Goal: Information Seeking & Learning: Find specific fact

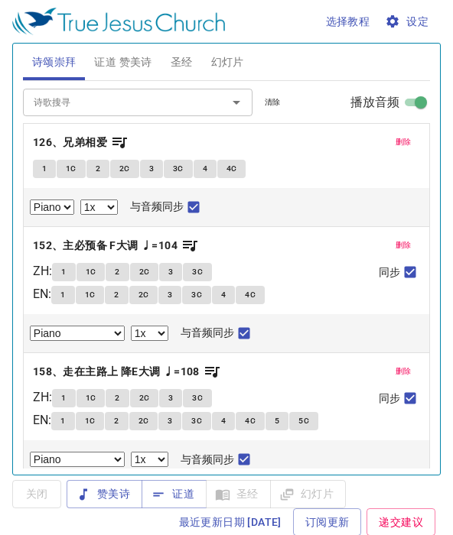
select select "1"
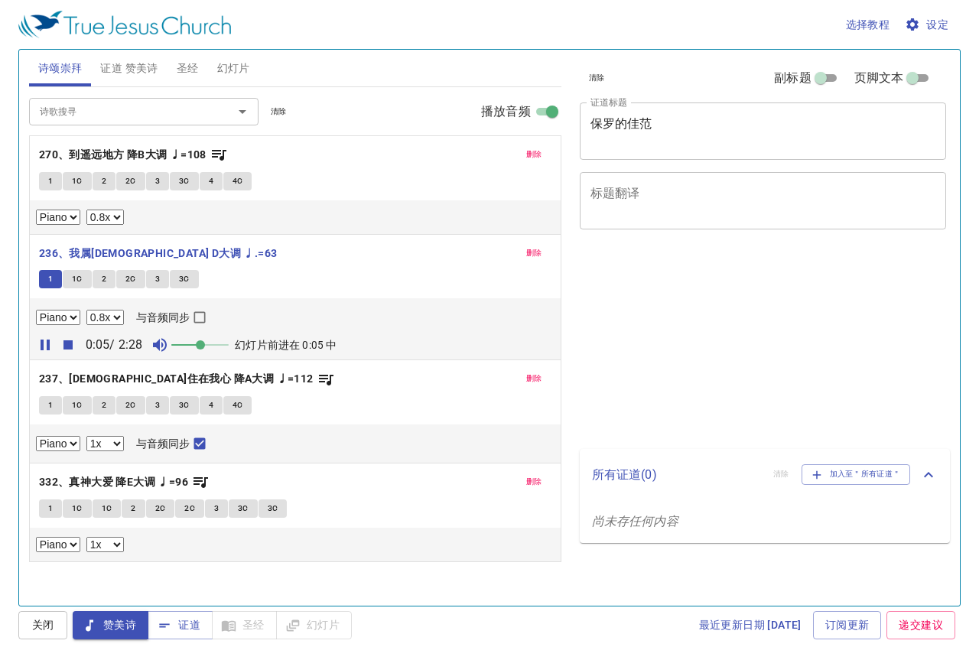
select select "0.8"
select select "1"
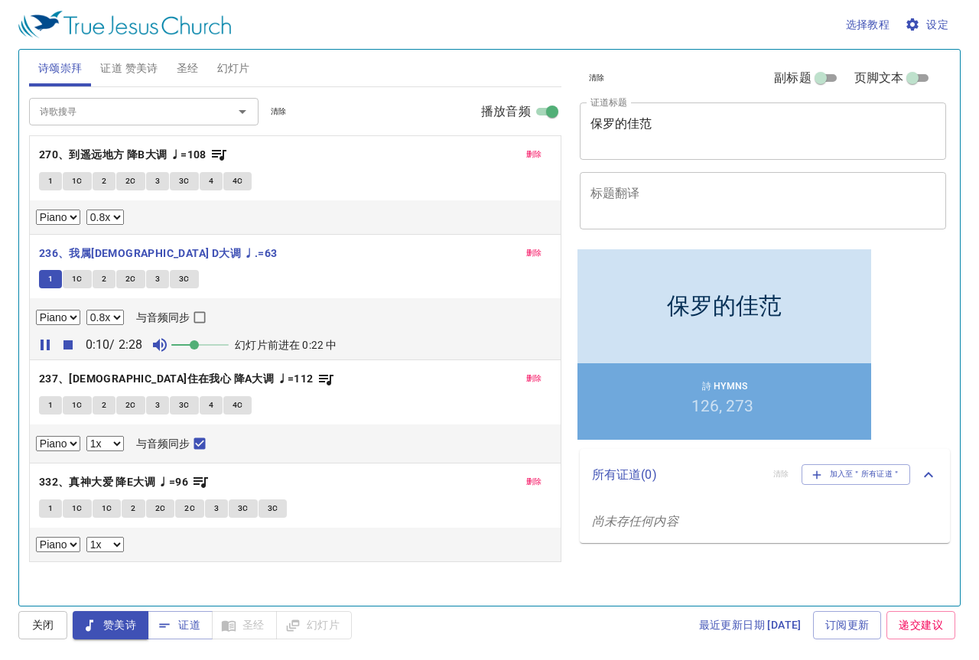
click at [196, 347] on span at bounding box center [194, 344] width 9 height 9
click at [77, 280] on span "1C" at bounding box center [77, 279] width 11 height 14
click at [194, 343] on span at bounding box center [194, 344] width 9 height 9
click at [193, 343] on span at bounding box center [194, 344] width 9 height 9
click at [106, 277] on button "2" at bounding box center [104, 279] width 23 height 18
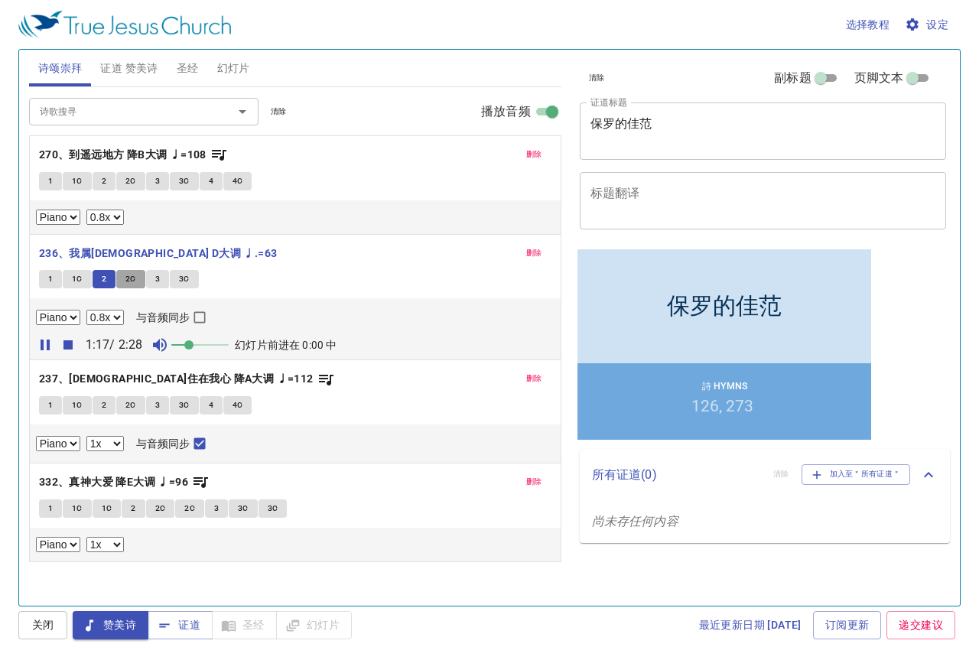
click at [130, 277] on span "2C" at bounding box center [130, 279] width 11 height 14
click at [157, 278] on span "3" at bounding box center [157, 279] width 5 height 14
click at [184, 281] on span "3C" at bounding box center [184, 279] width 11 height 14
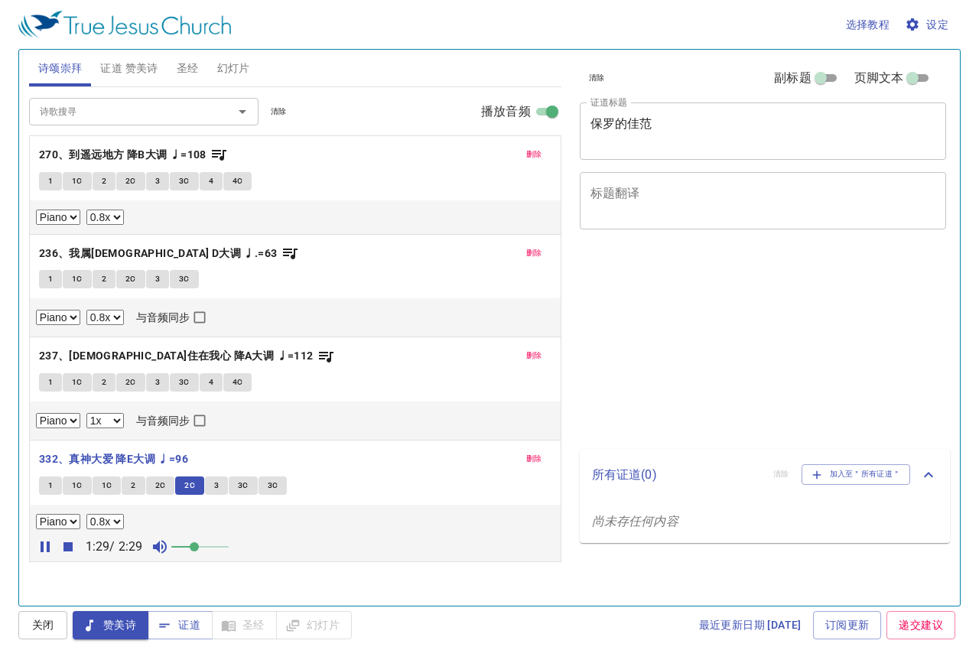
select select "0.8"
select select "1"
select select "0.8"
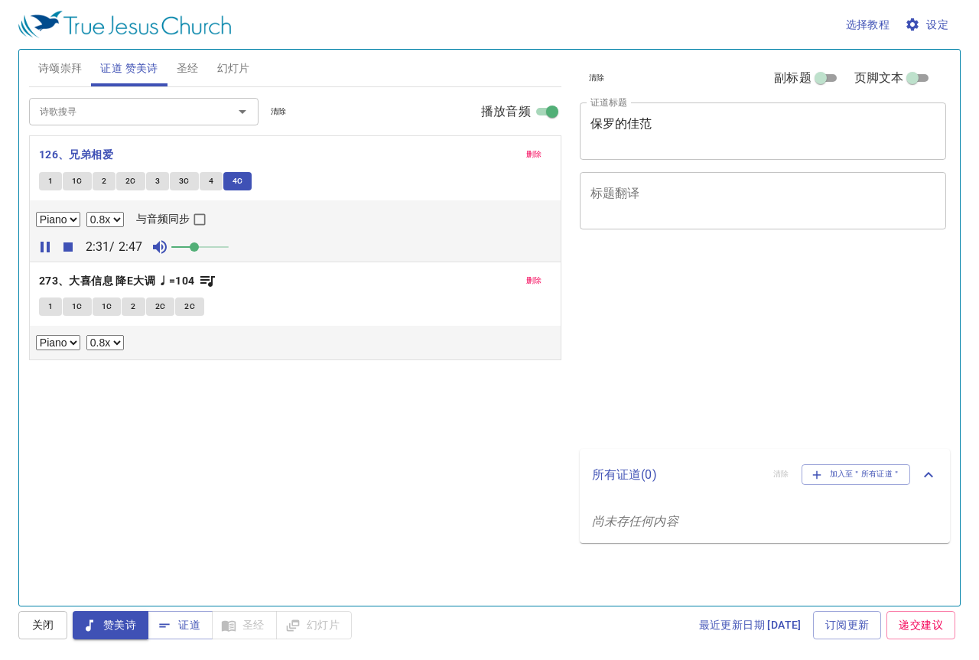
select select "0.8"
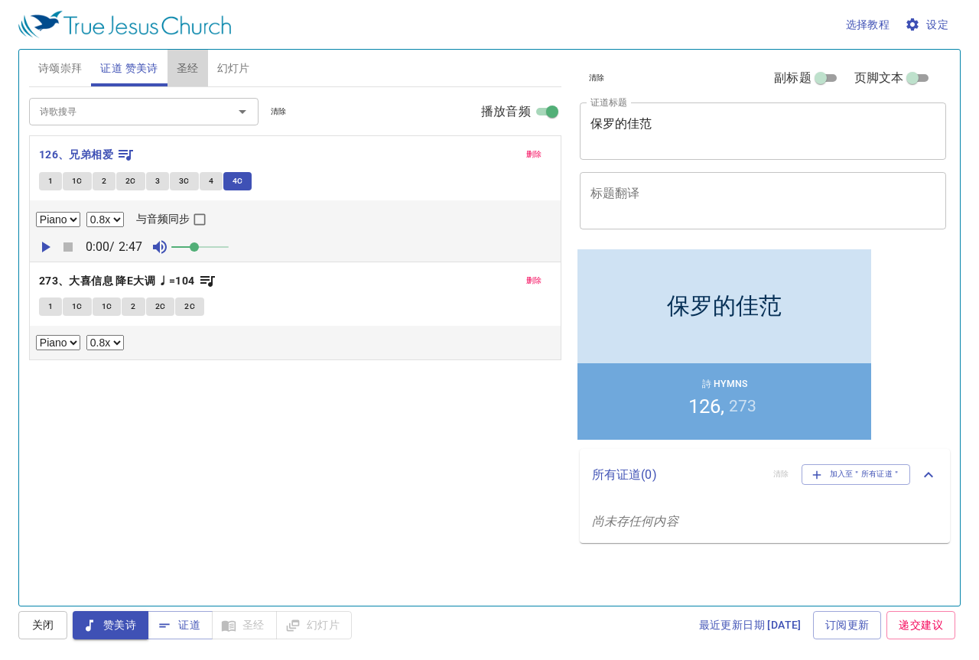
click at [196, 63] on span "圣经" at bounding box center [188, 68] width 22 height 19
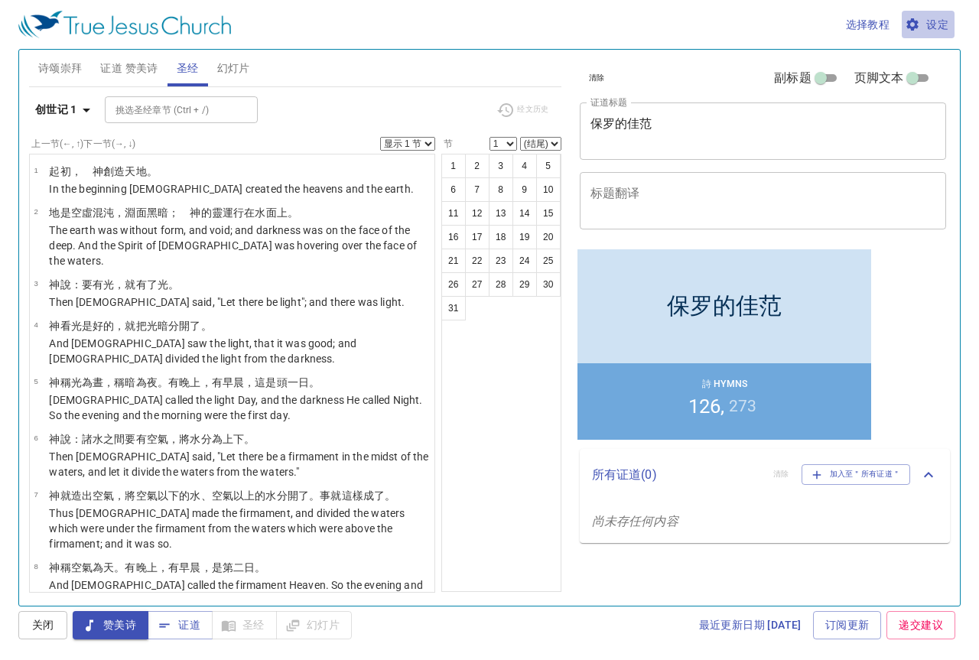
click at [918, 26] on icon "button" at bounding box center [911, 24] width 15 height 15
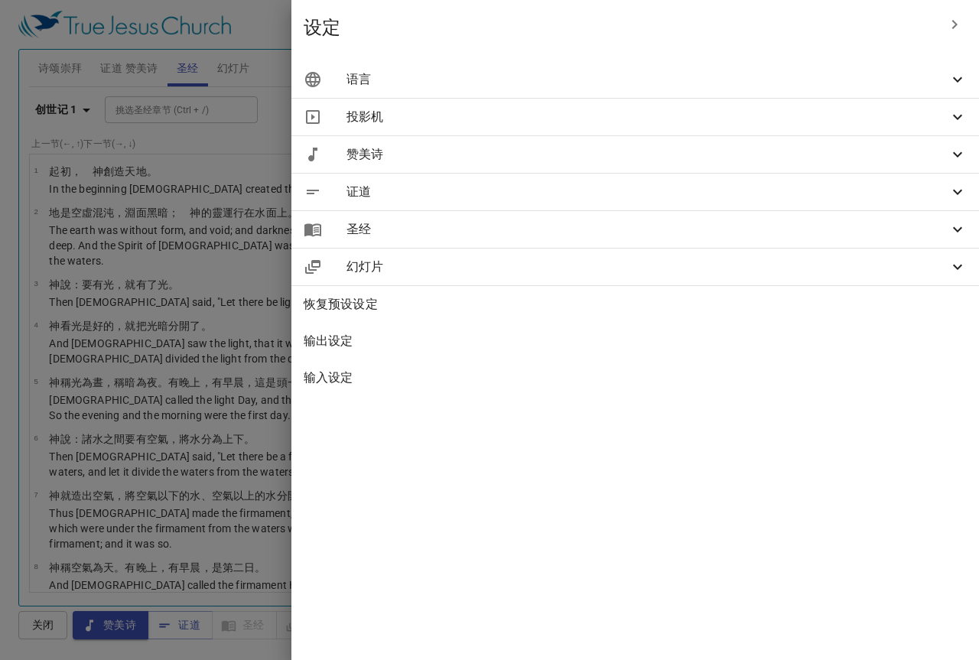
click at [356, 28] on div at bounding box center [489, 330] width 979 height 660
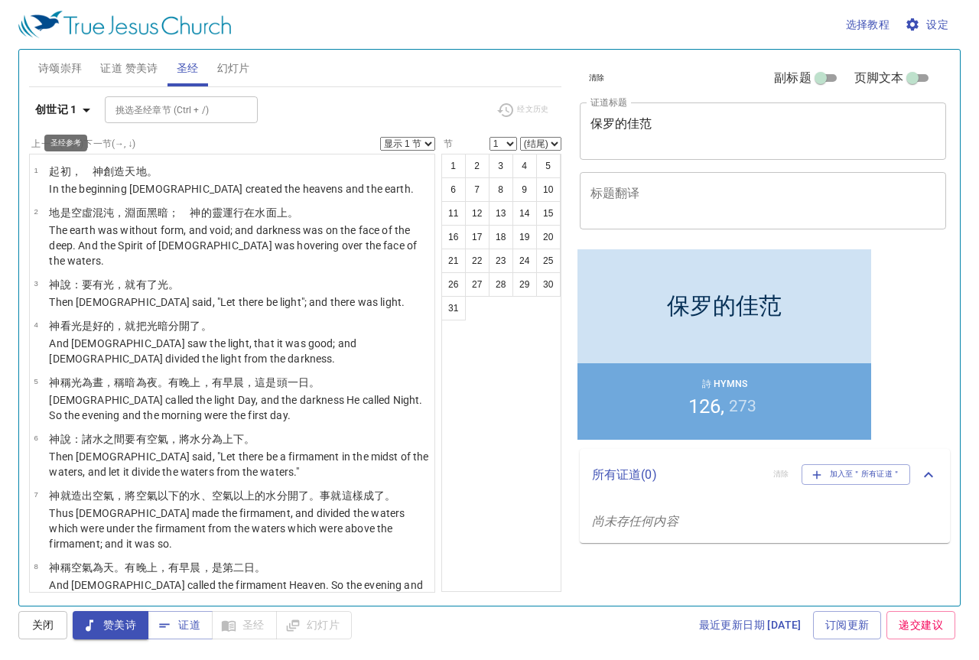
click at [89, 111] on icon "button" at bounding box center [86, 110] width 18 height 18
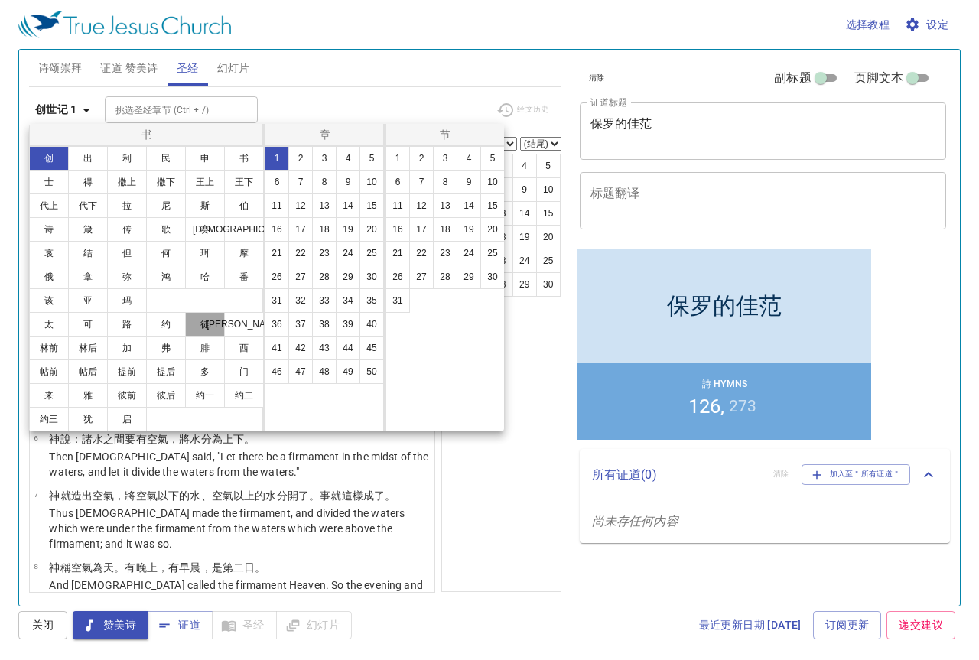
click at [217, 317] on button "徒" at bounding box center [205, 324] width 40 height 24
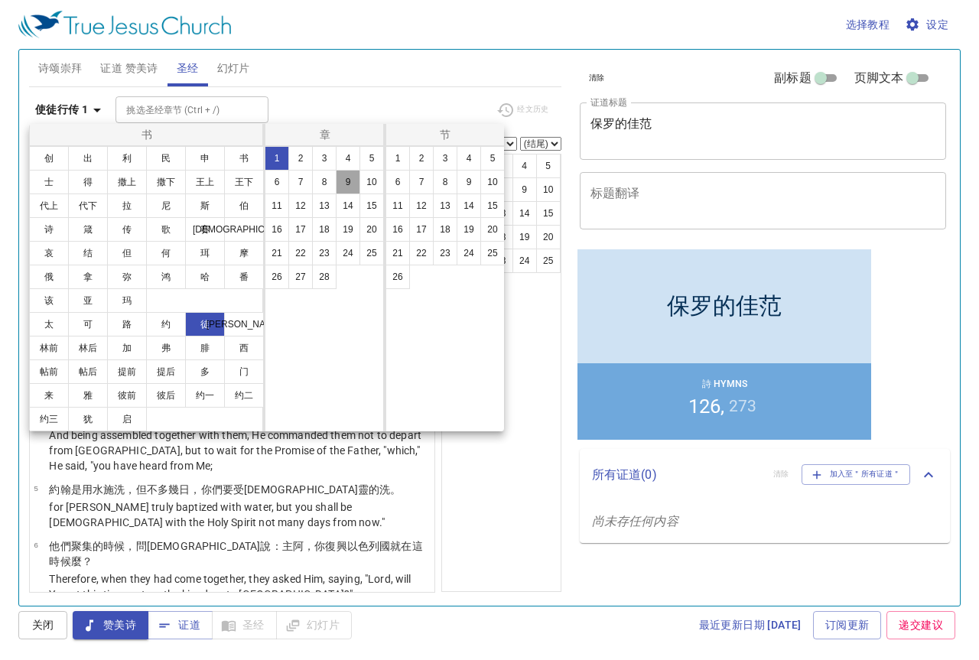
click at [349, 187] on button "9" at bounding box center [348, 182] width 24 height 24
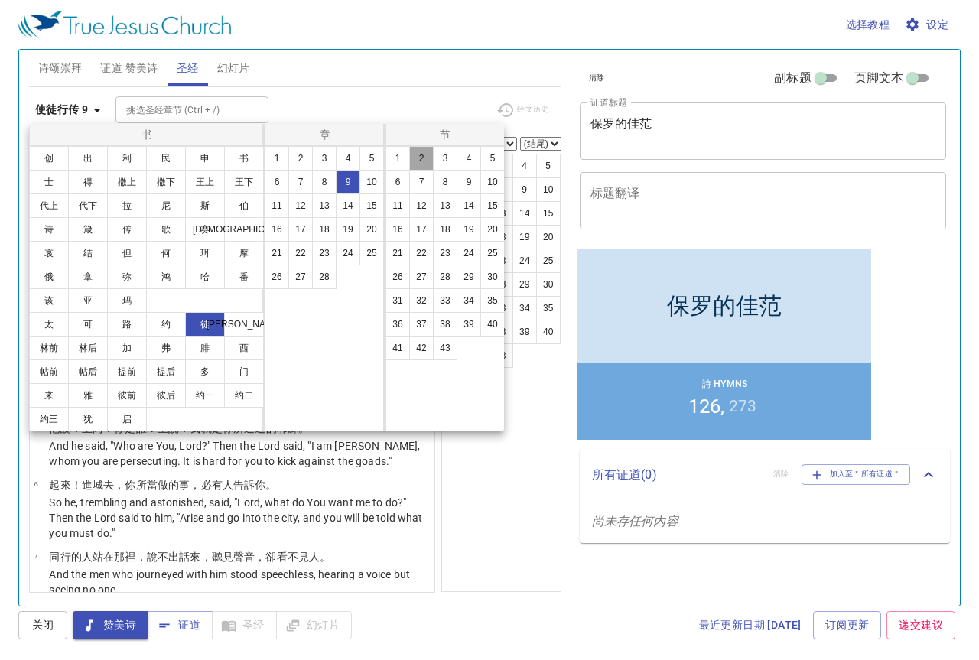
click at [430, 160] on button "2" at bounding box center [421, 158] width 24 height 24
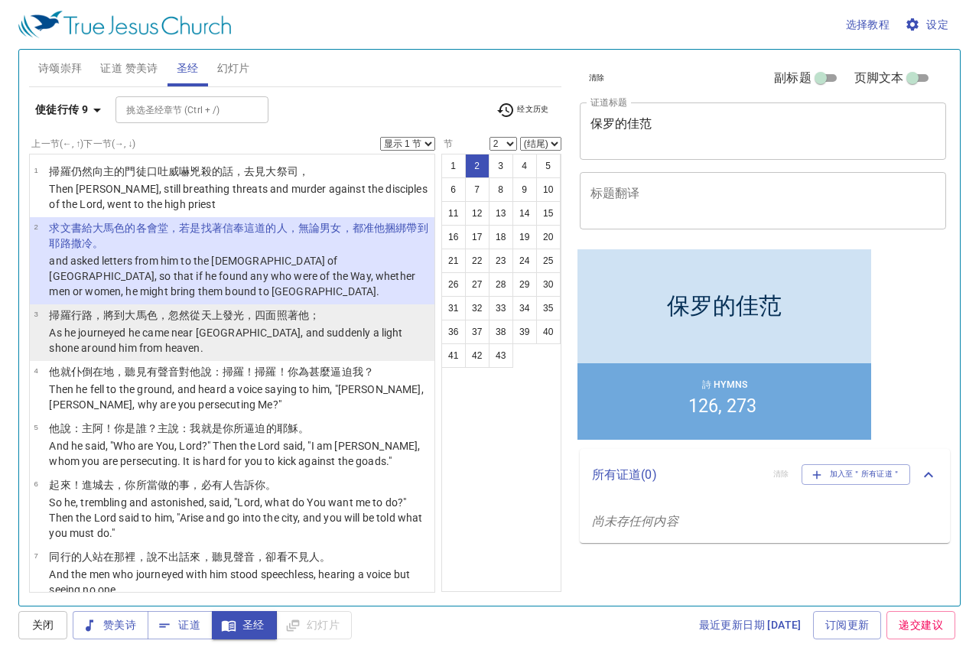
click at [299, 325] on p "As he journeyed he came near Damascus, and suddenly a light shone around him fr…" at bounding box center [239, 340] width 381 height 31
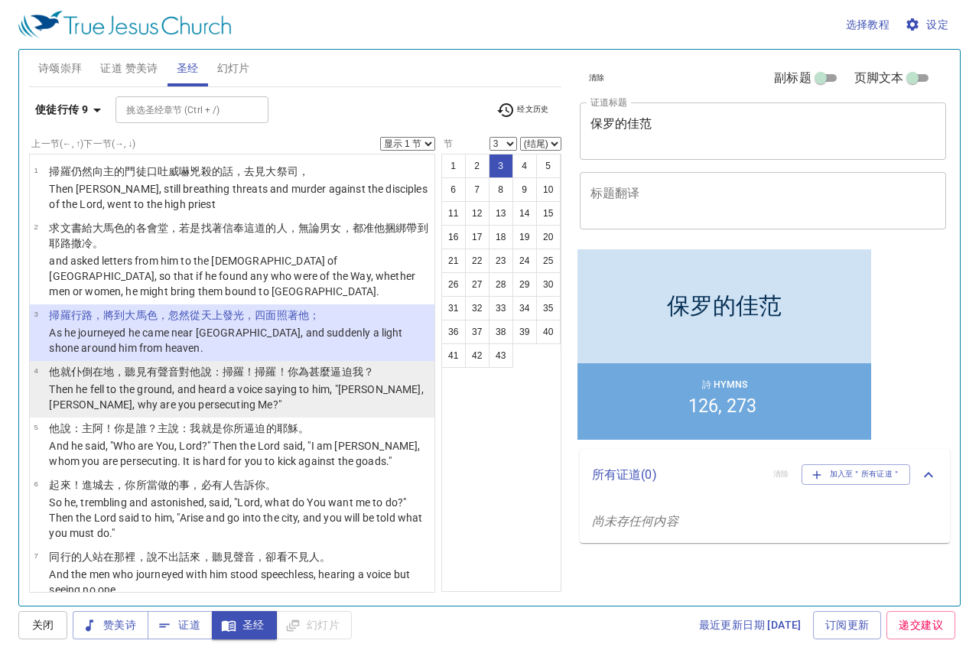
click at [299, 364] on p "他就 仆倒 在 地 ，聽見 有聲音 對他 說 ：掃羅 ！掃羅 ！你為甚麼 逼迫 我 ？" at bounding box center [239, 371] width 381 height 15
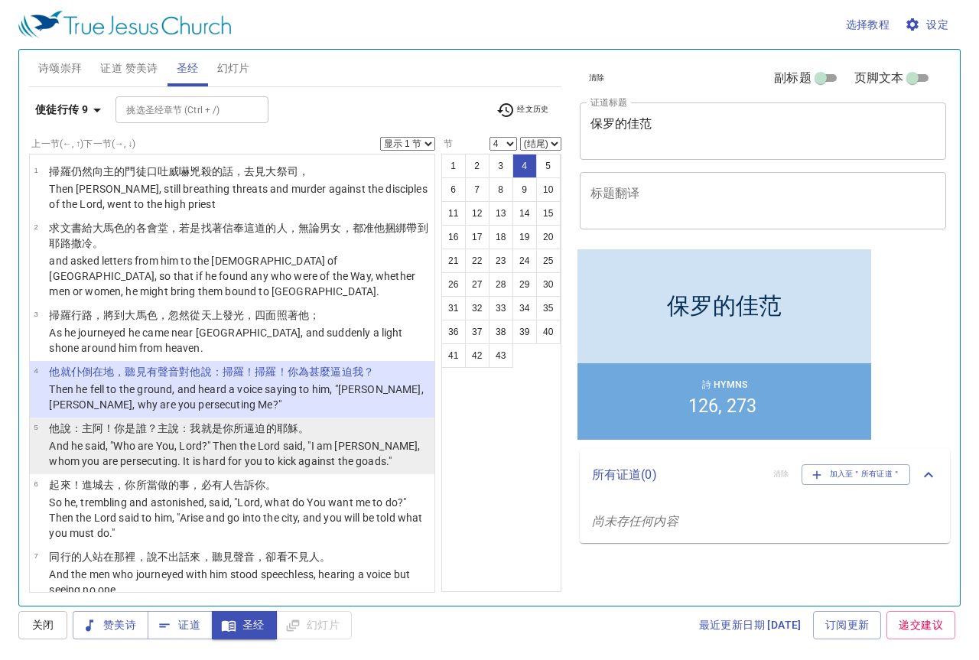
click at [227, 452] on p "And he said, "Who are You, Lord?" Then the Lord said, "I am Jesus, whom you are…" at bounding box center [239, 453] width 381 height 31
select select "5"
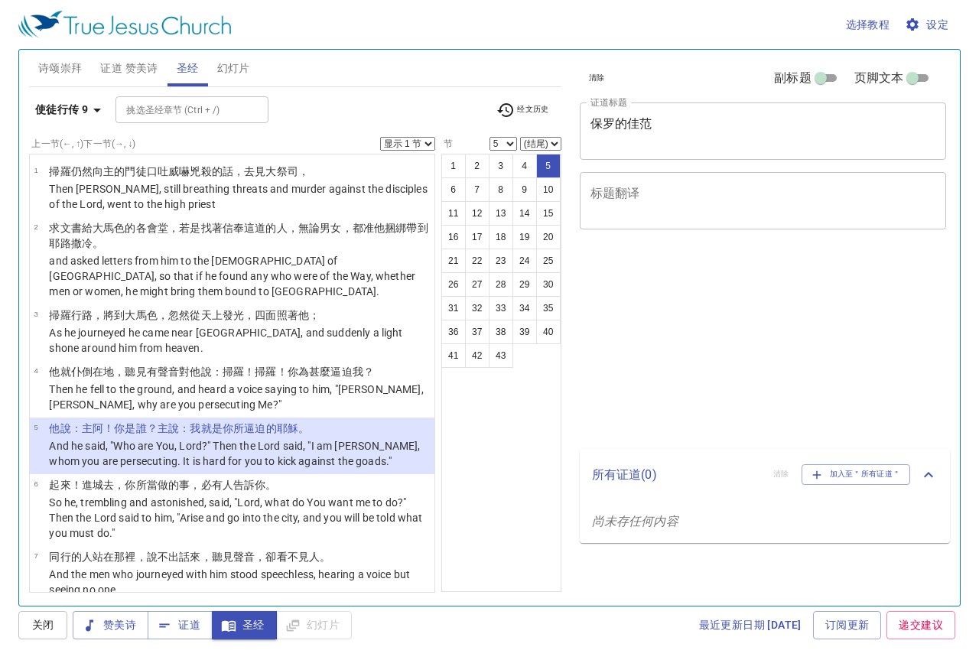
select select "5"
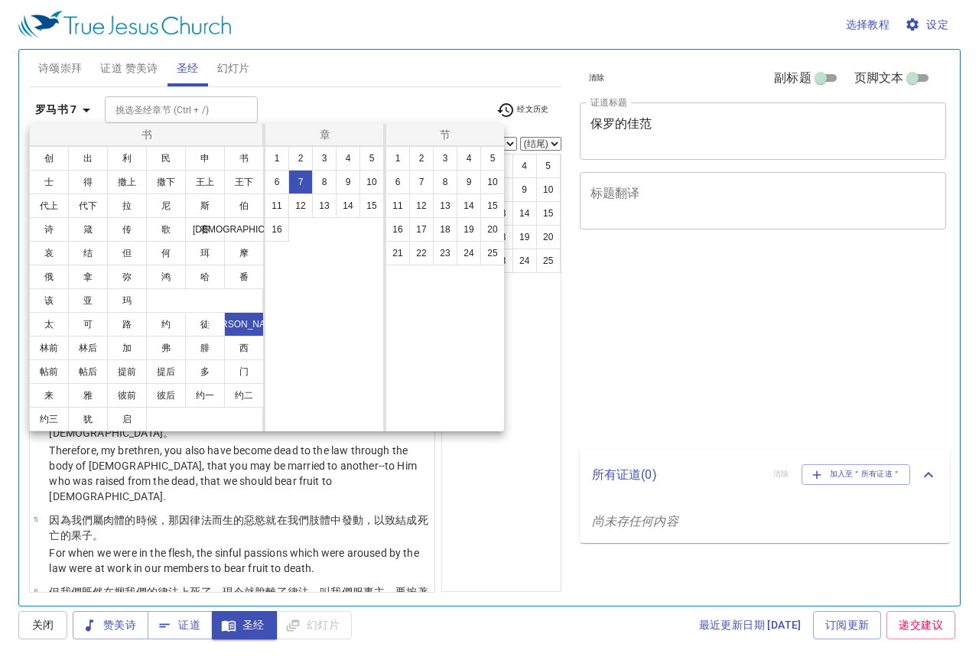
select select "4"
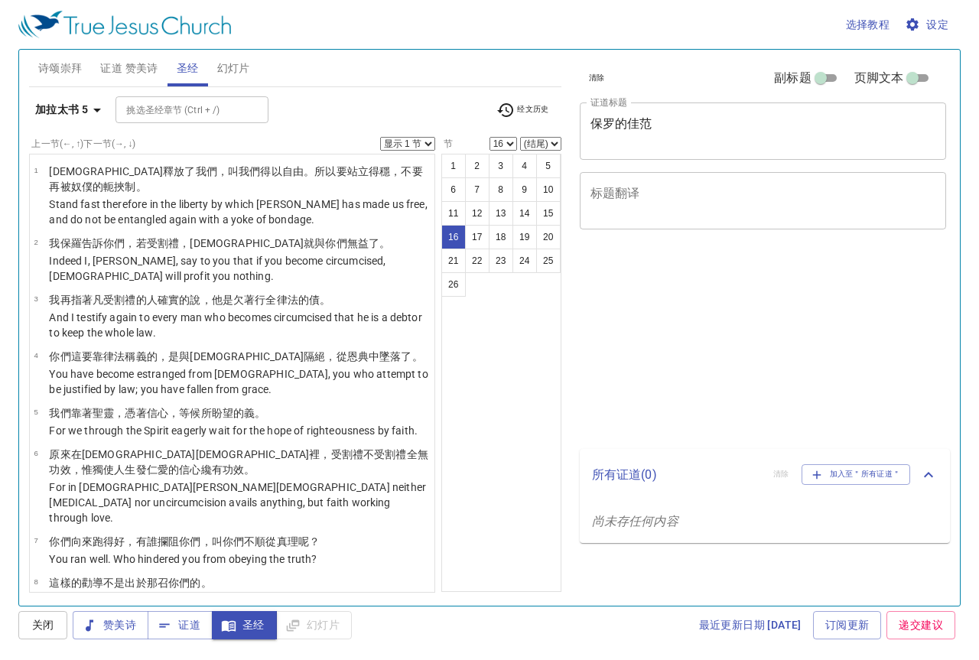
select select "16"
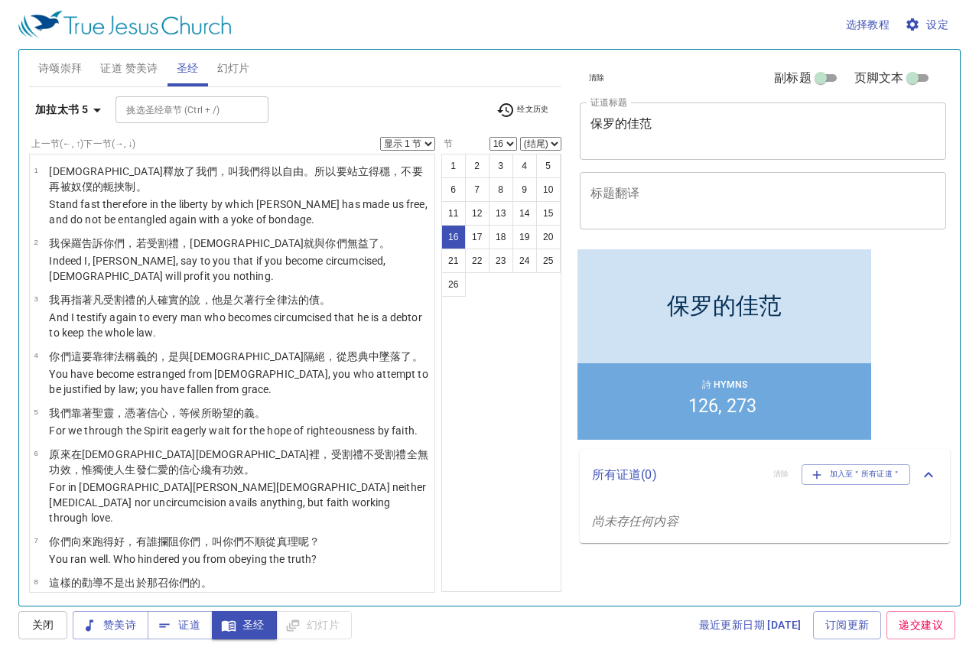
scroll to position [657, 0]
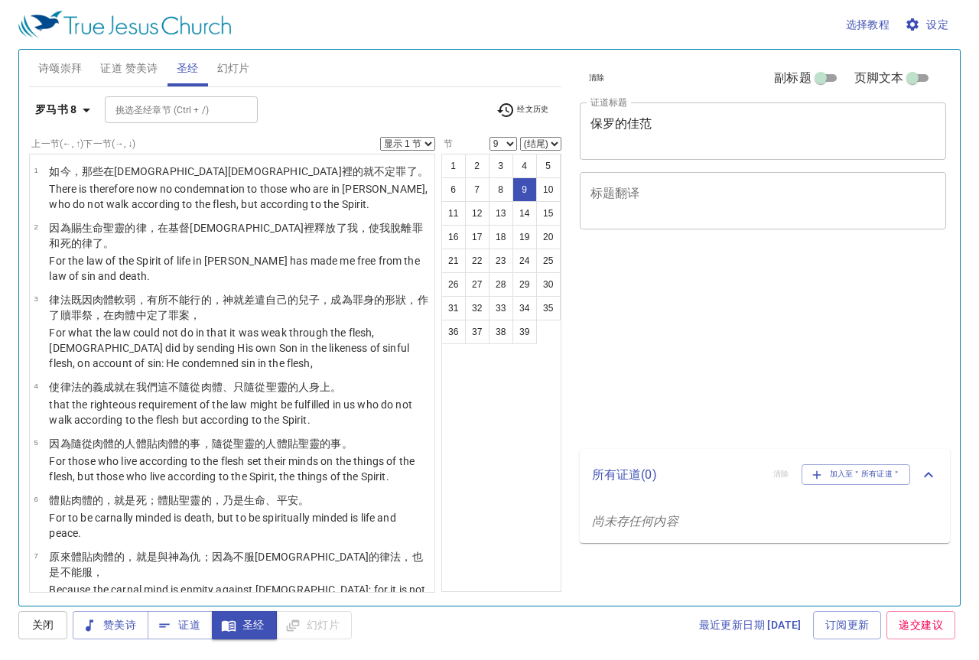
select select "9"
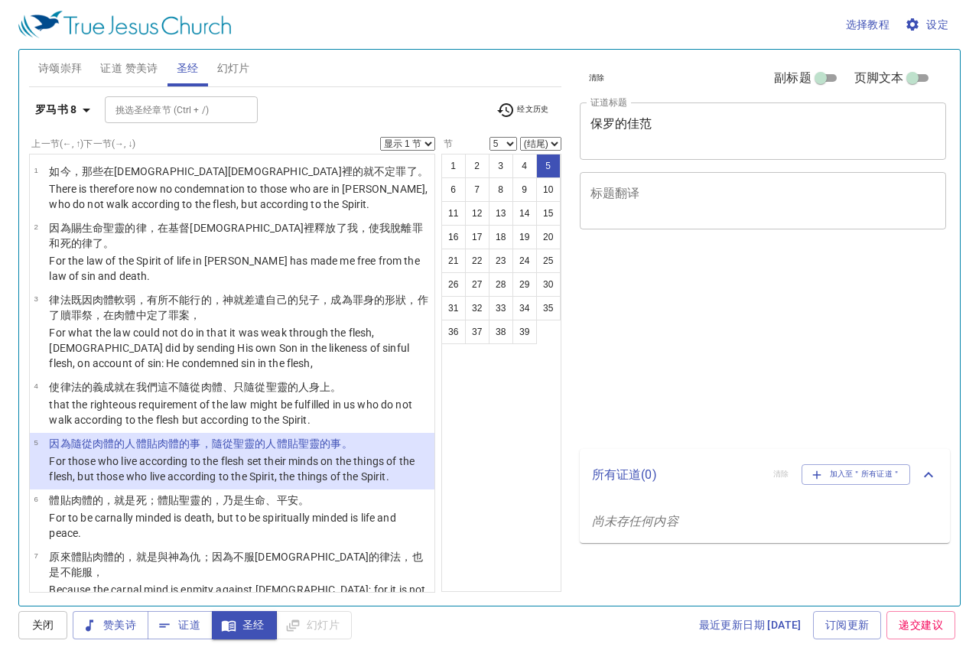
select select "5"
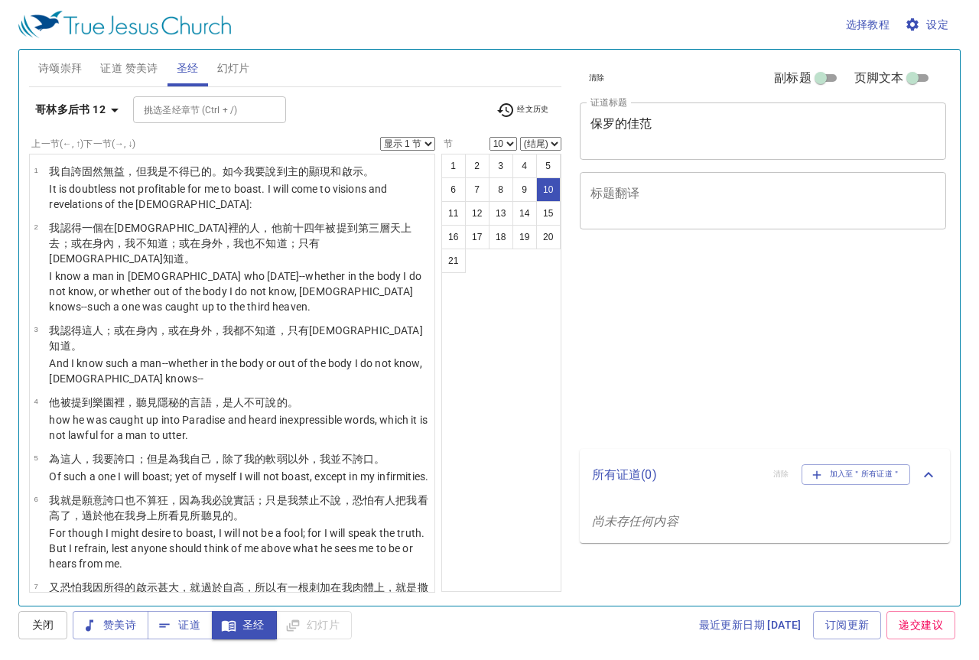
select select "10"
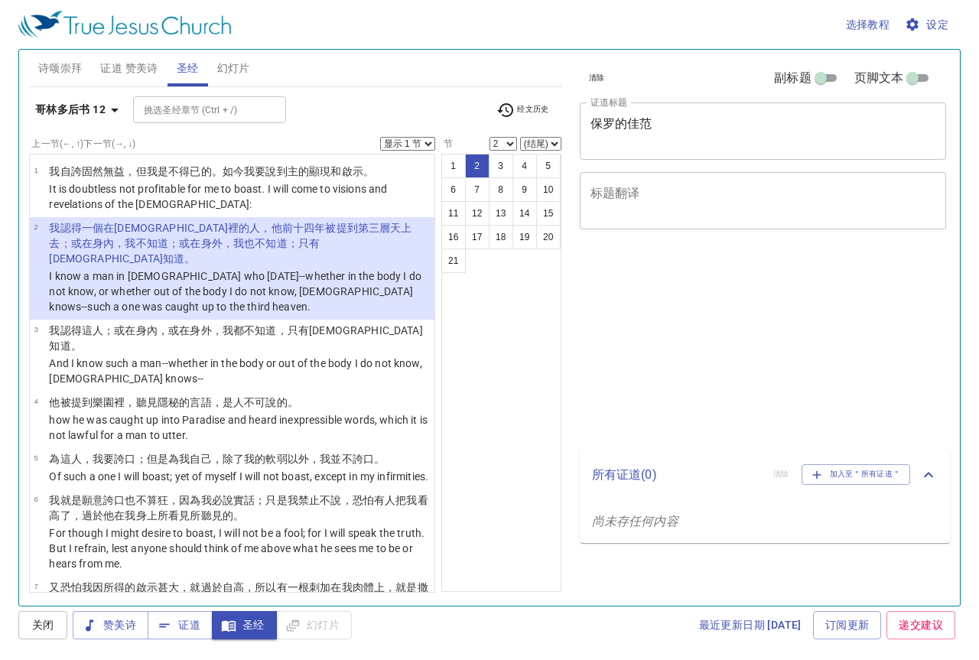
select select "2"
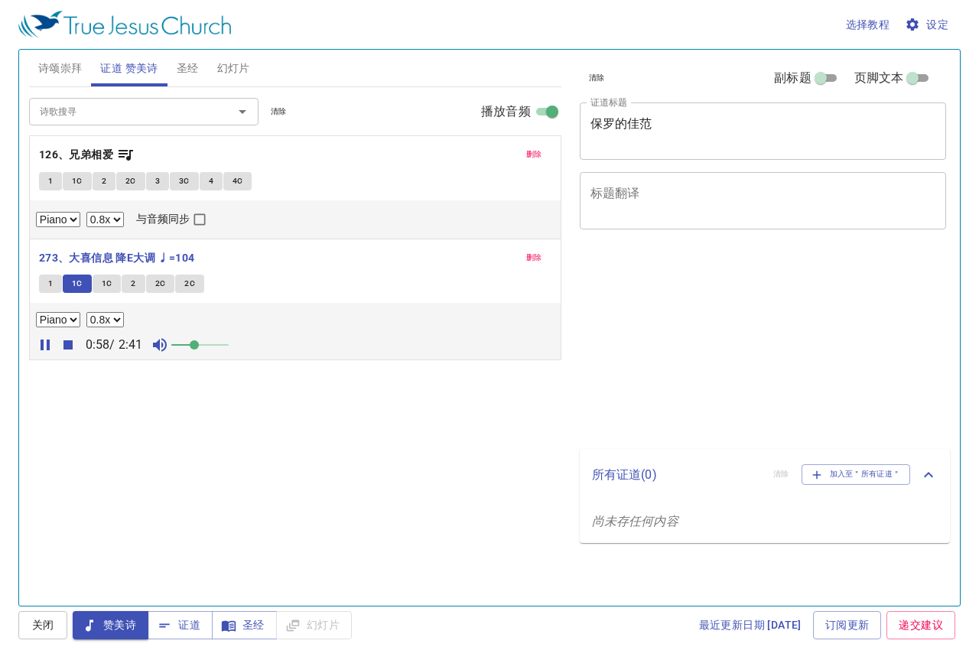
select select "0.8"
